Goal: Task Accomplishment & Management: Manage account settings

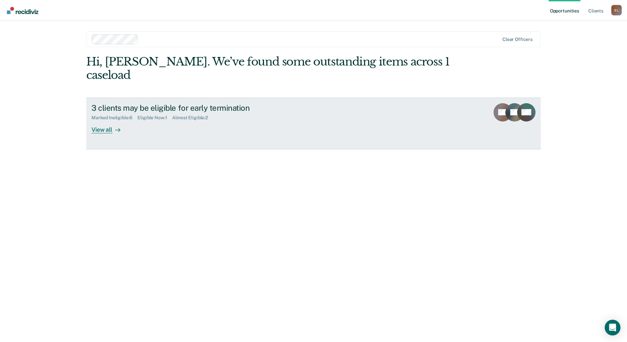
click at [107, 121] on div "View all" at bounding box center [109, 127] width 37 height 13
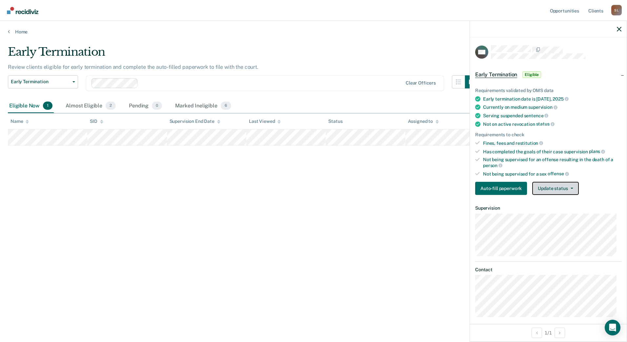
click at [545, 188] on button "Update status" at bounding box center [555, 188] width 46 height 13
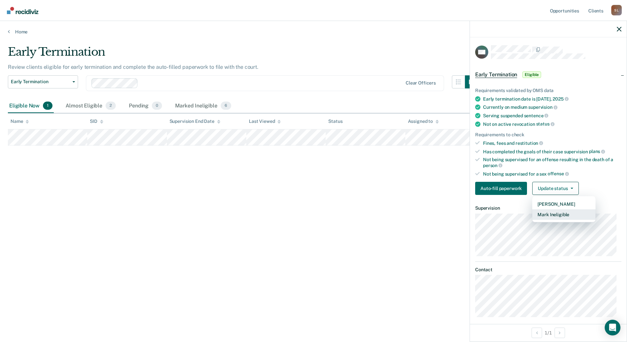
click at [551, 215] on button "Mark Ineligible" at bounding box center [563, 214] width 63 height 10
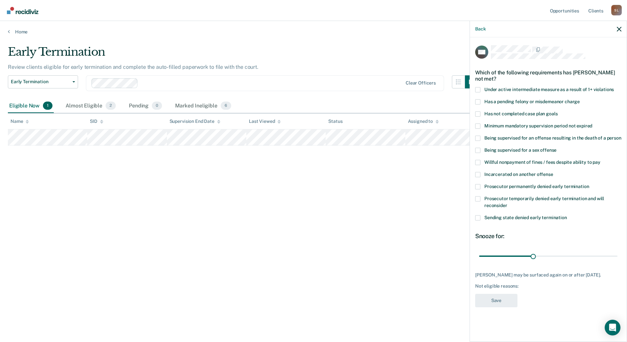
click at [477, 112] on span at bounding box center [477, 113] width 5 height 5
click at [557, 111] on input "Has not completed case plan goals" at bounding box center [557, 111] width 0 height 0
click at [496, 302] on button "Save" at bounding box center [496, 300] width 42 height 13
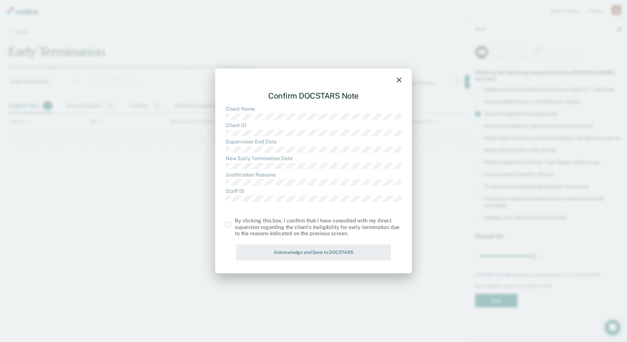
click at [226, 226] on span at bounding box center [227, 224] width 5 height 5
click at [235, 222] on input "checkbox" at bounding box center [235, 222] width 0 height 0
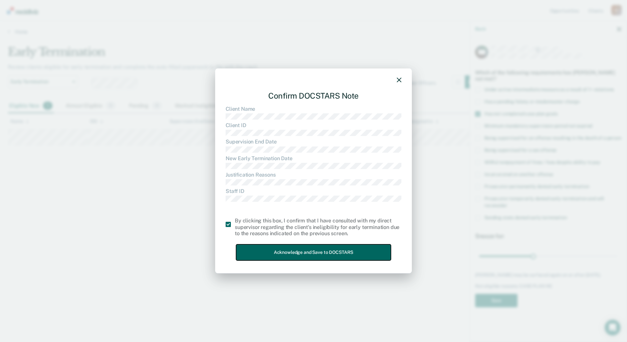
click at [326, 254] on button "Acknowledge and Save to DOCSTARS" at bounding box center [313, 252] width 155 height 16
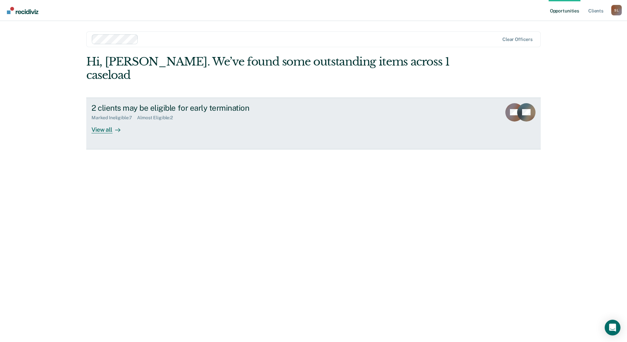
click at [106, 121] on div "View all" at bounding box center [109, 127] width 37 height 13
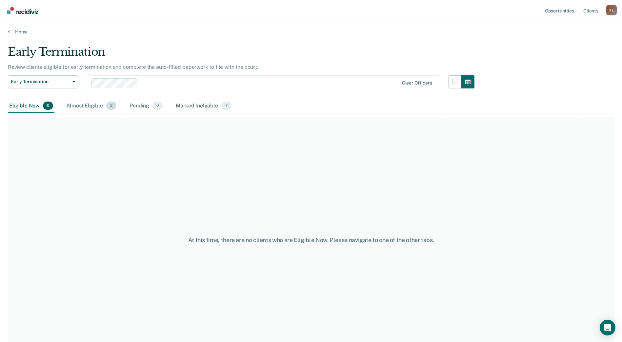
click at [98, 105] on div "Almost Eligible 2" at bounding box center [91, 106] width 53 height 14
